Goal: Task Accomplishment & Management: Complete application form

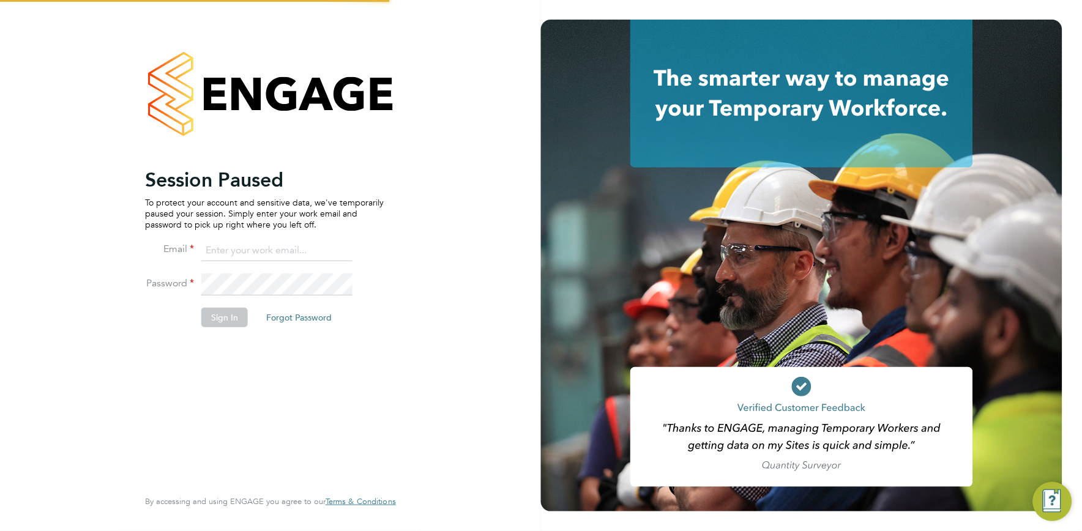
type input "vistry@caval.co.uk"
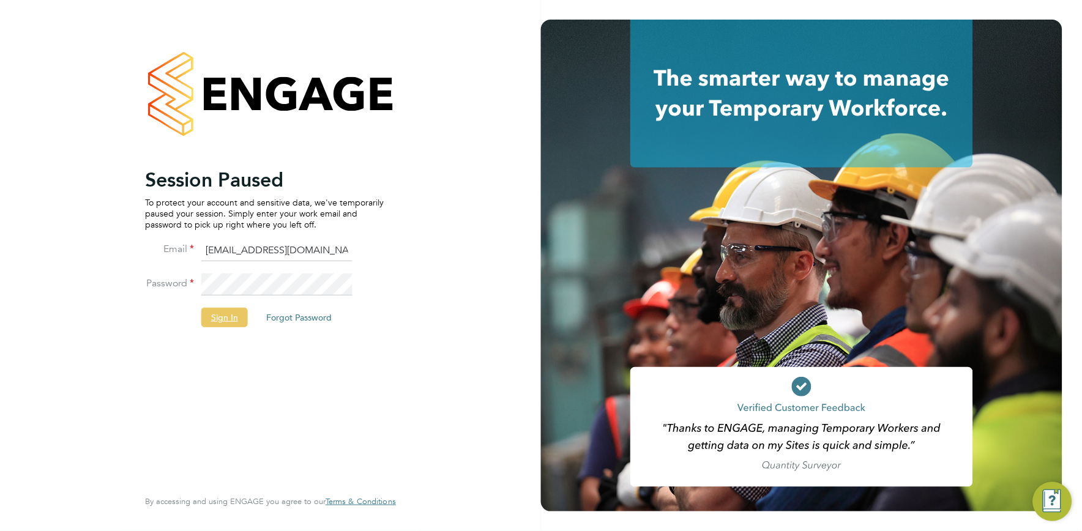
click at [233, 321] on button "Sign In" at bounding box center [224, 318] width 47 height 20
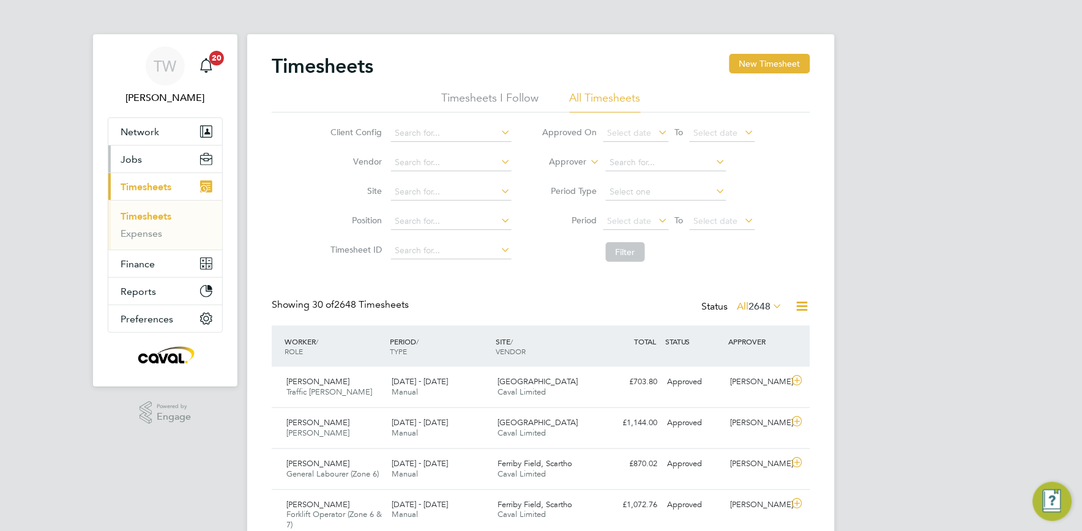
click at [157, 160] on button "Jobs" at bounding box center [165, 159] width 114 height 27
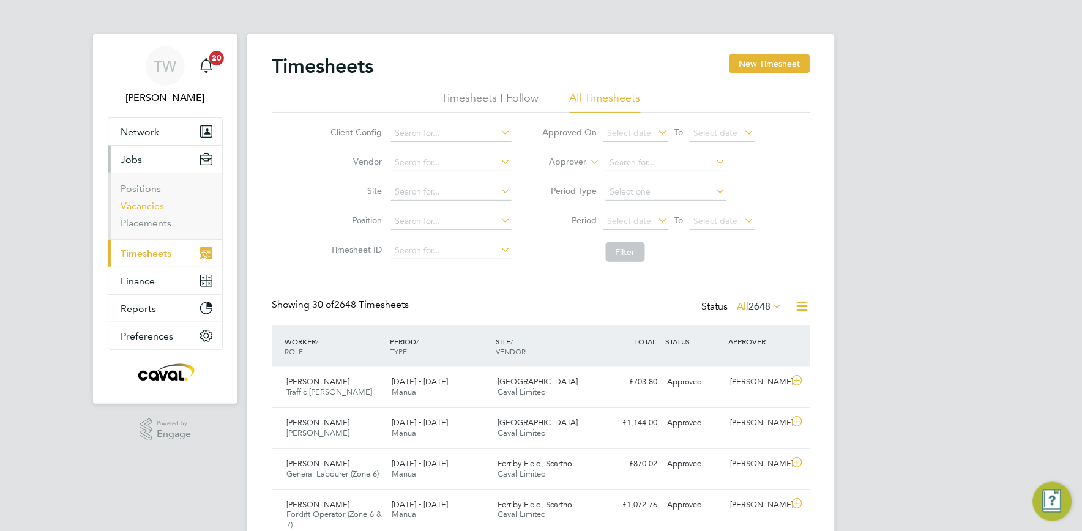
click at [144, 205] on link "Vacancies" at bounding box center [142, 206] width 43 height 12
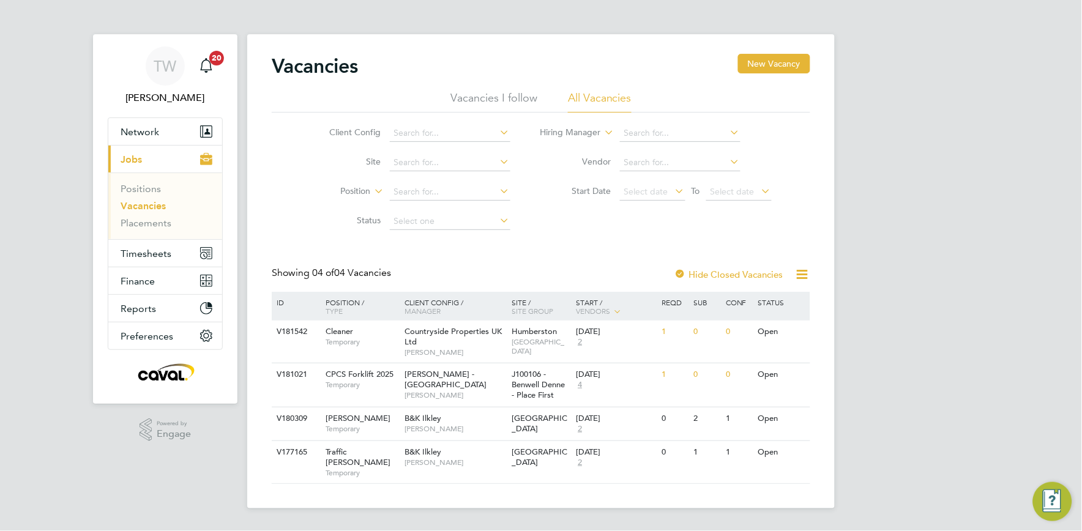
click at [394, 509] on app-footer at bounding box center [541, 519] width 588 height 20
click at [792, 64] on button "New Vacancy" at bounding box center [774, 64] width 72 height 20
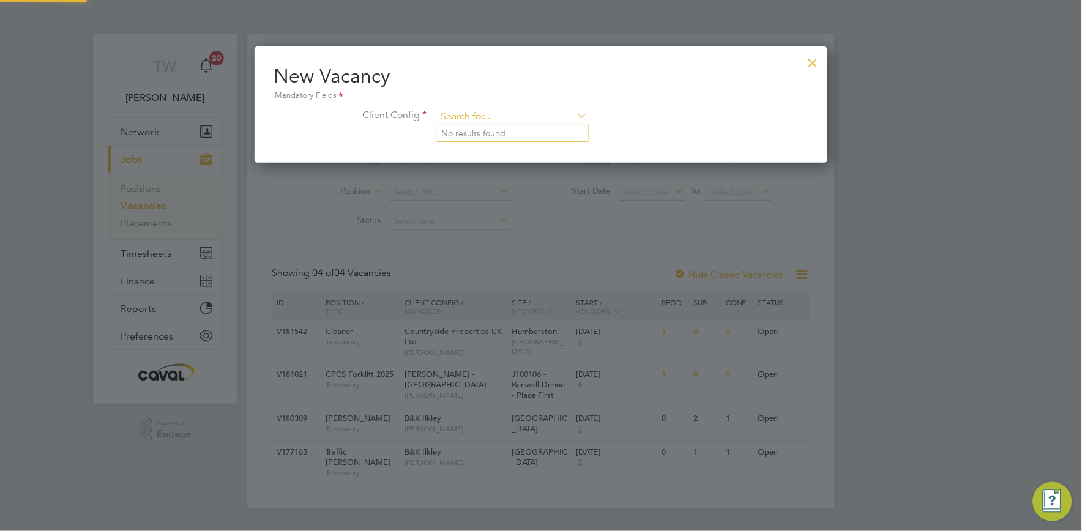
click at [550, 118] on input at bounding box center [512, 117] width 151 height 18
type input "vi"
click at [815, 62] on div at bounding box center [813, 60] width 22 height 22
